Goal: Check status

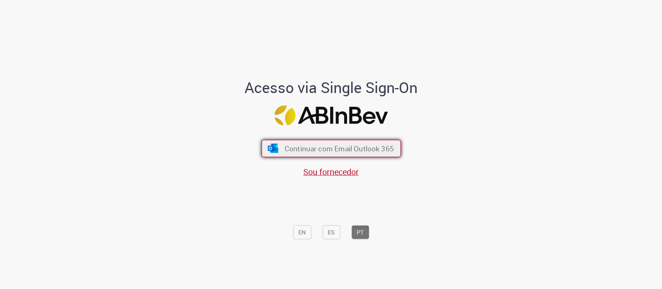
click at [377, 146] on span "Continuar com Email Outlook 365" at bounding box center [338, 149] width 109 height 10
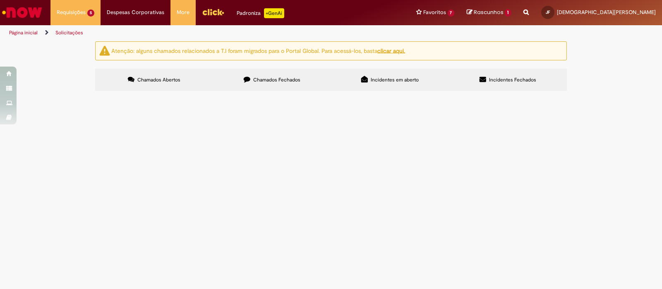
click at [0, 0] on span "LUAU MTV_PROD GRAVAÇÃO MTV_BP - LUAU" at bounding box center [0, 0] width 0 height 0
